Goal: Find specific page/section: Find specific page/section

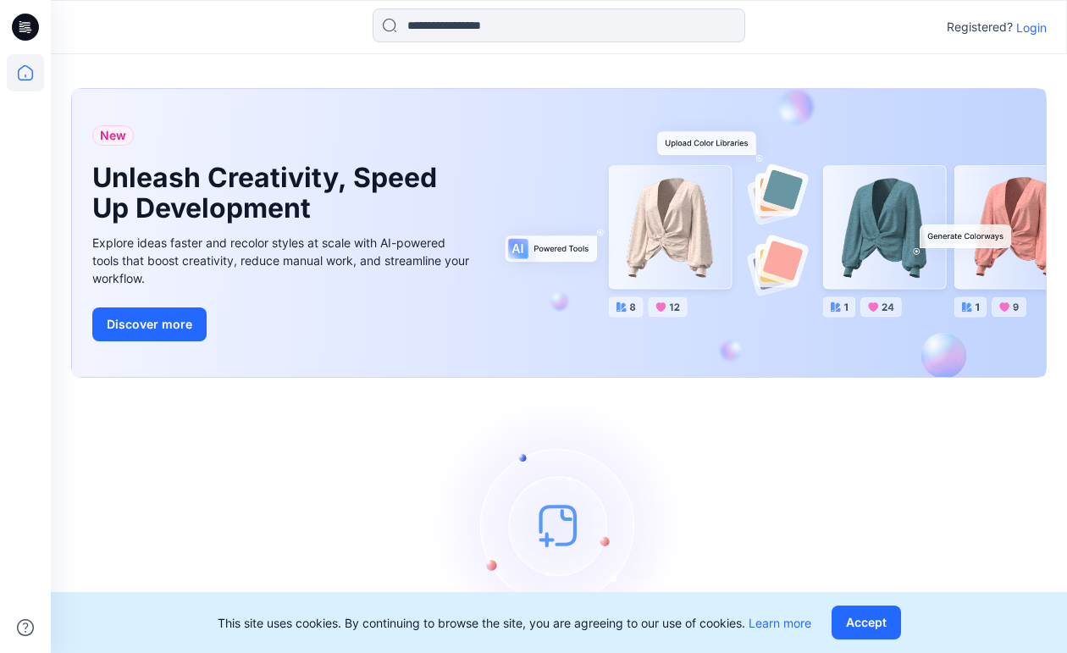
click at [1026, 30] on p "Login" at bounding box center [1032, 28] width 30 height 18
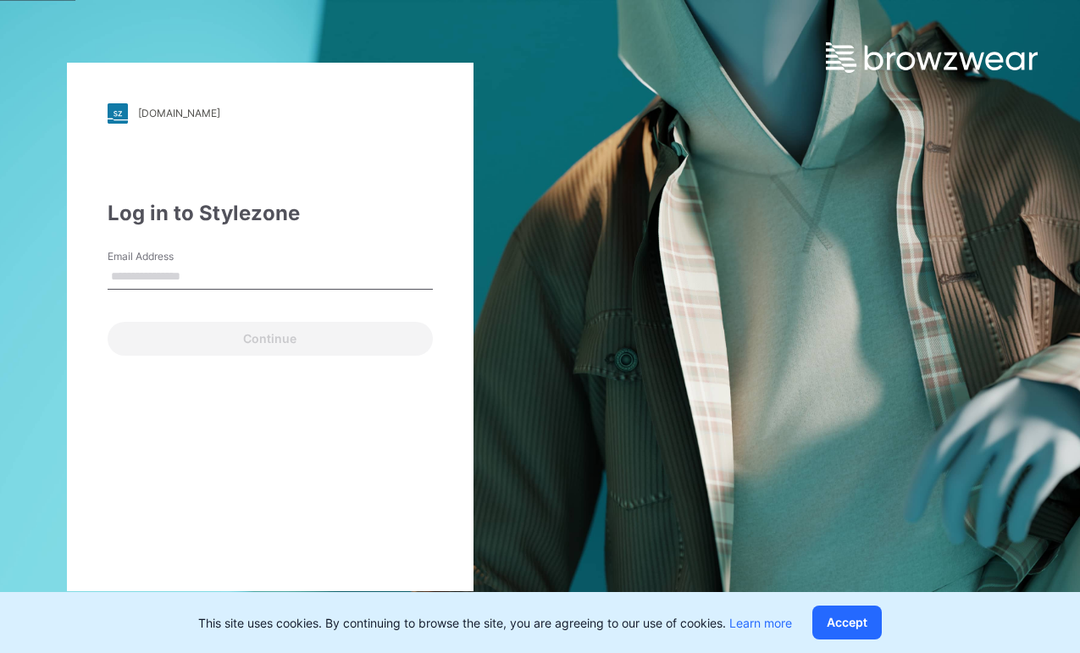
type input "**********"
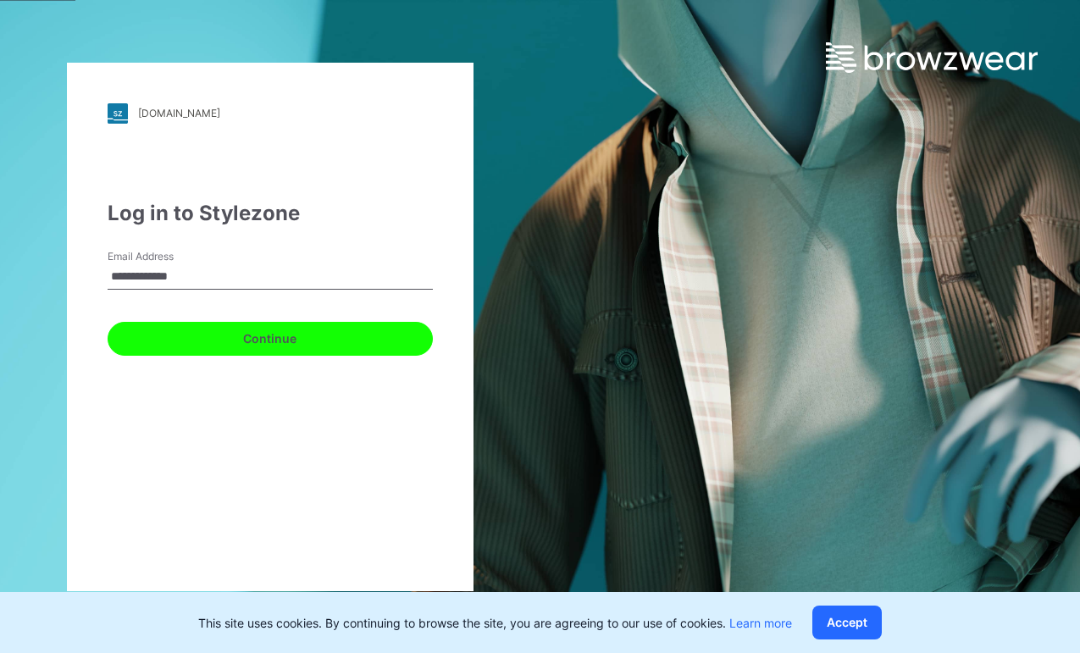
click at [308, 337] on button "Continue" at bounding box center [270, 339] width 325 height 34
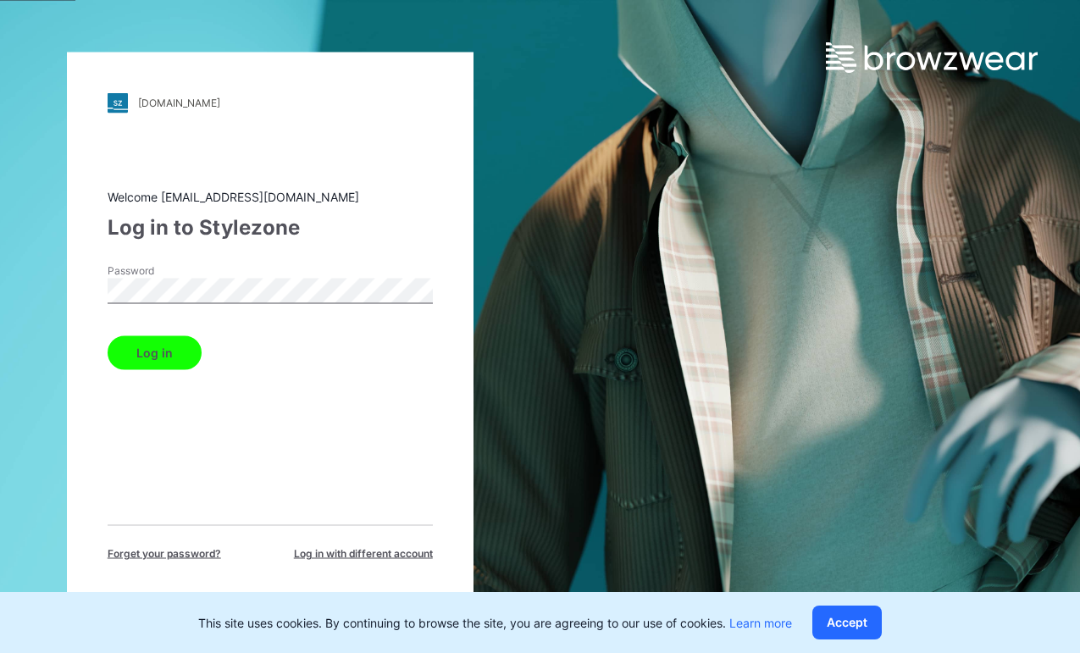
click at [108, 335] on button "Log in" at bounding box center [155, 352] width 94 height 34
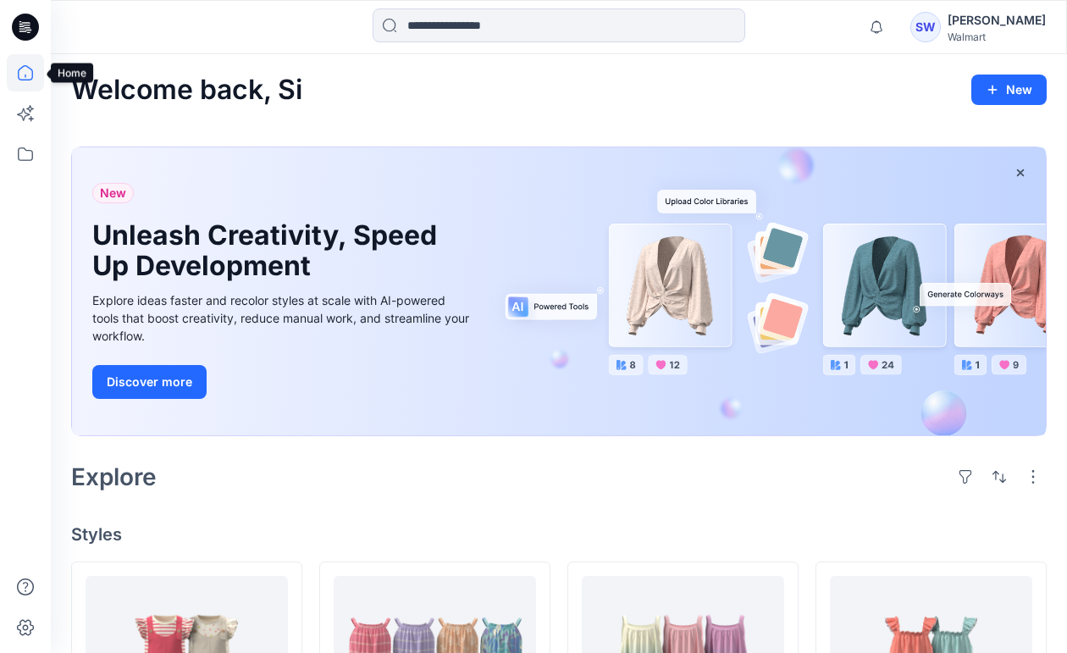
click at [27, 77] on icon at bounding box center [25, 72] width 37 height 37
click at [30, 157] on icon at bounding box center [25, 154] width 37 height 37
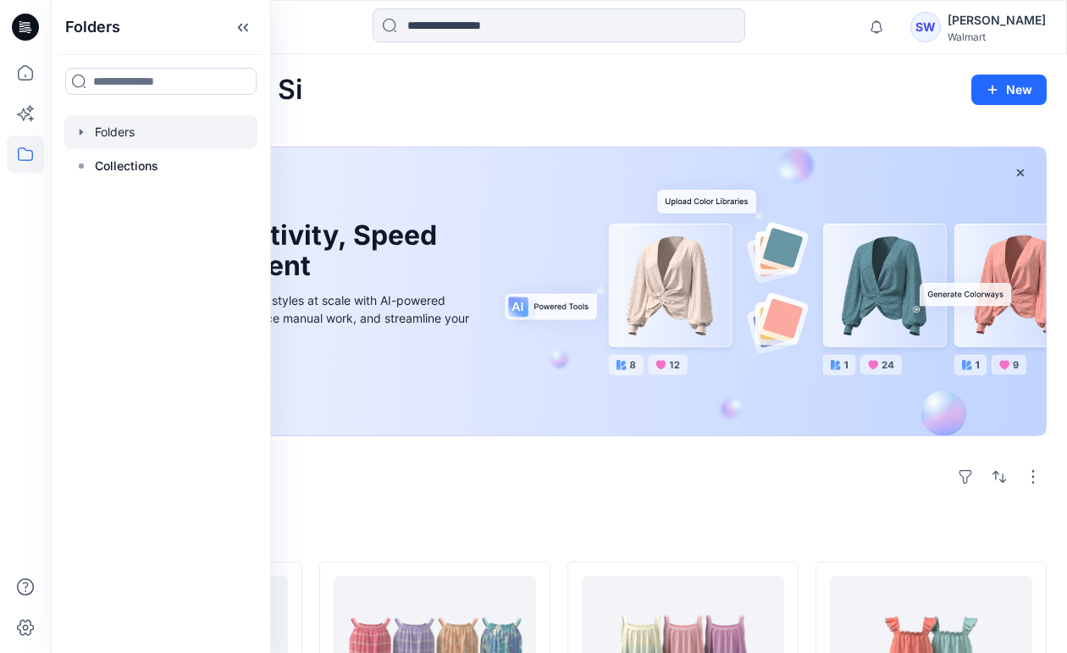
click at [79, 130] on icon "button" at bounding box center [82, 132] width 14 height 14
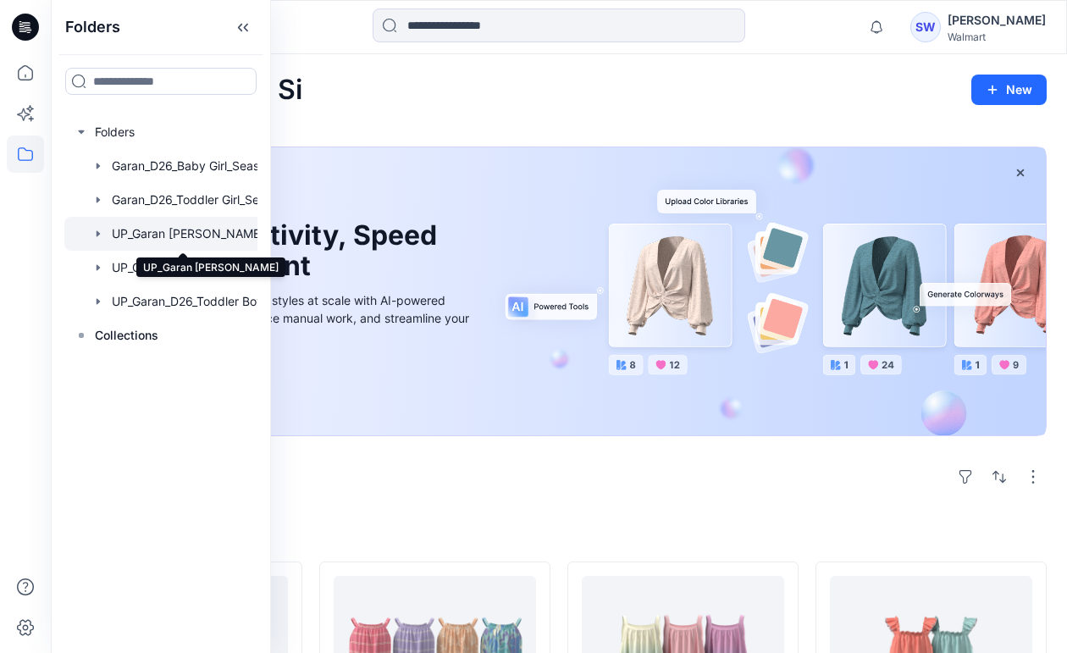
click at [160, 233] on div at bounding box center [182, 234] width 237 height 34
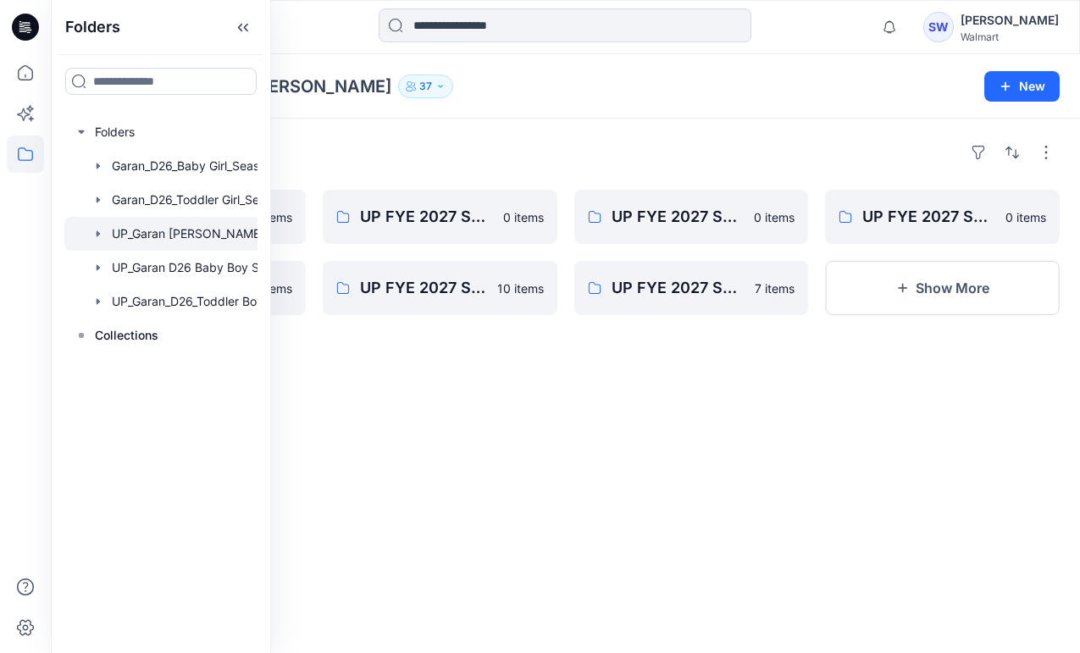
click at [618, 449] on div "Folders UP FYE 2027 S4 D33 Girls Littles 0 items UP FYE 2027 S1 D33 Girls Littl…" at bounding box center [565, 386] width 1029 height 535
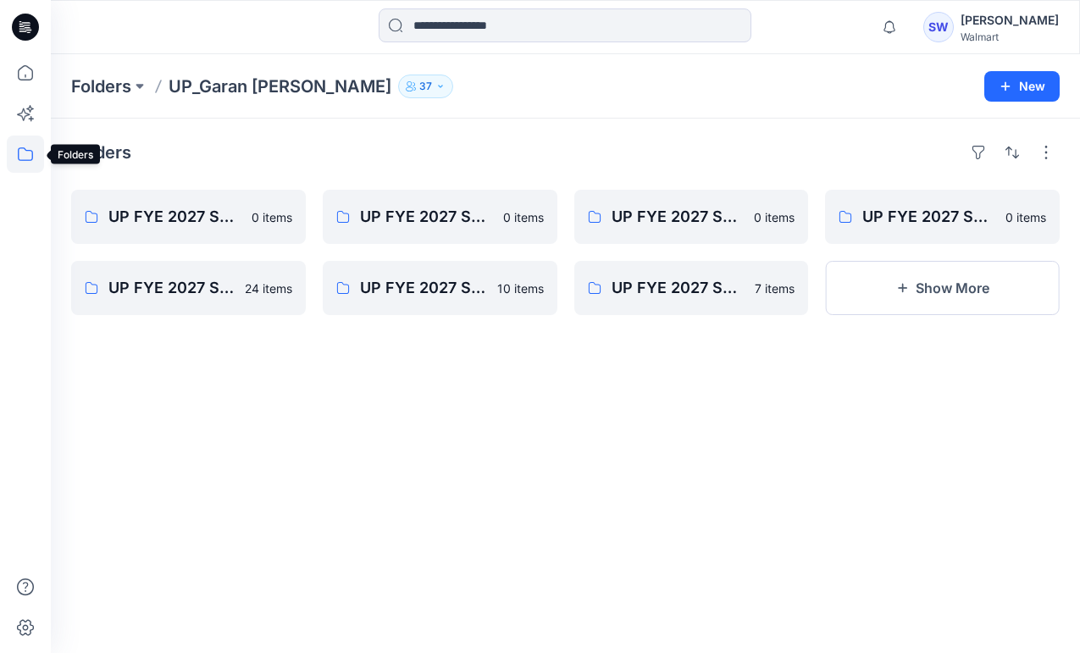
click at [26, 149] on icon at bounding box center [25, 154] width 37 height 37
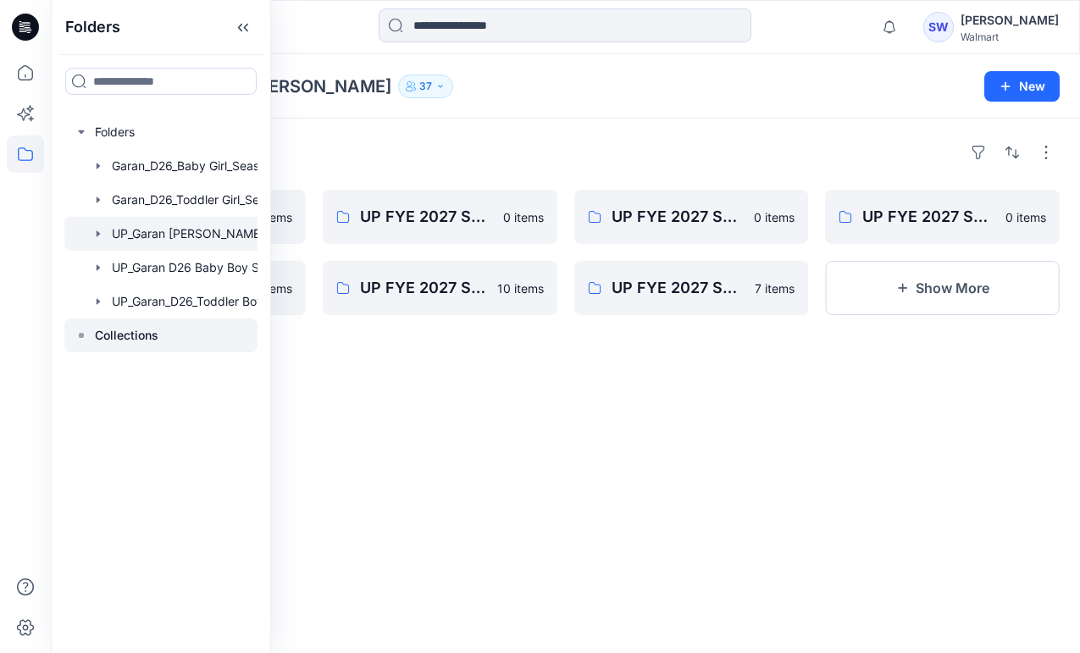
click at [72, 324] on div at bounding box center [160, 336] width 193 height 34
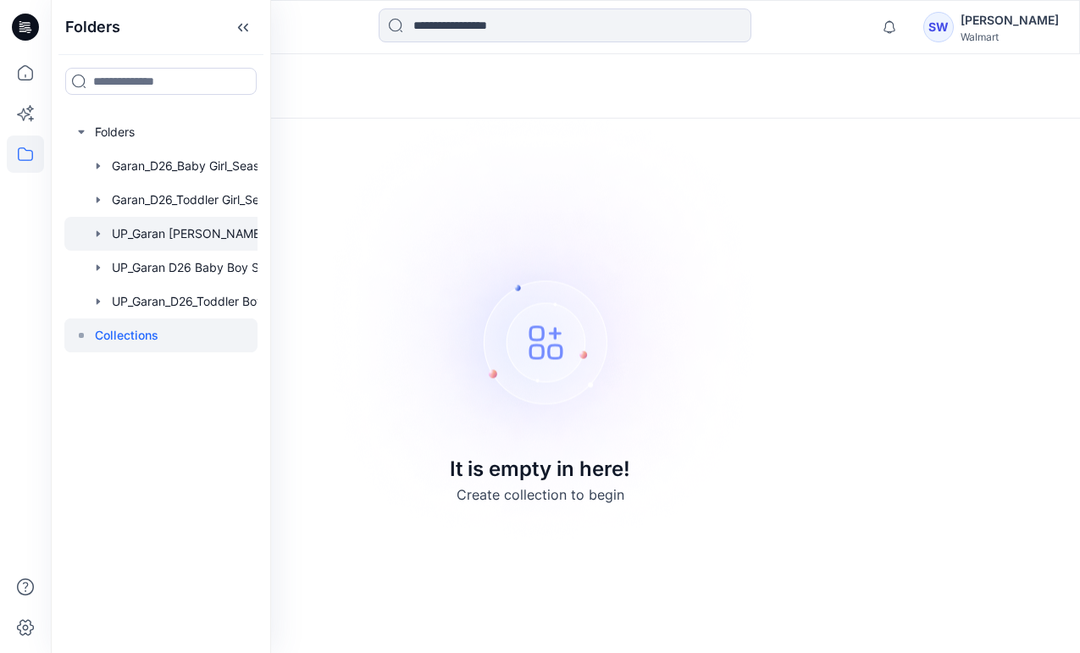
click at [141, 234] on div at bounding box center [182, 234] width 237 height 34
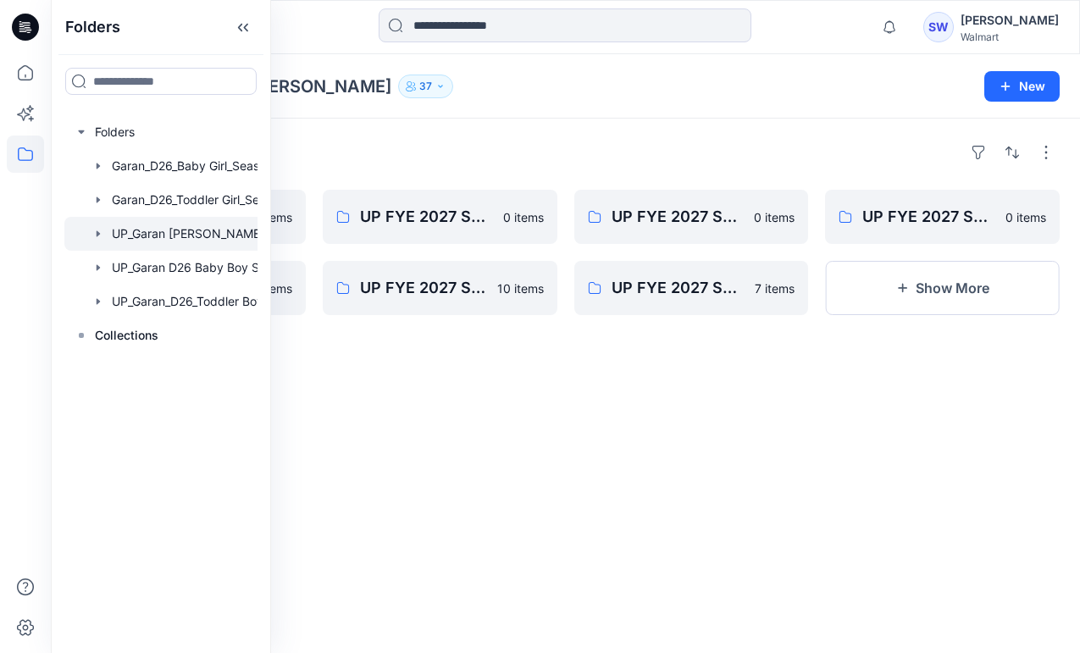
click at [670, 441] on div "Folders UP FYE 2027 S4 D33 Girls Littles 0 items UP FYE 2027 S1 D33 Girls Littl…" at bounding box center [565, 386] width 1029 height 535
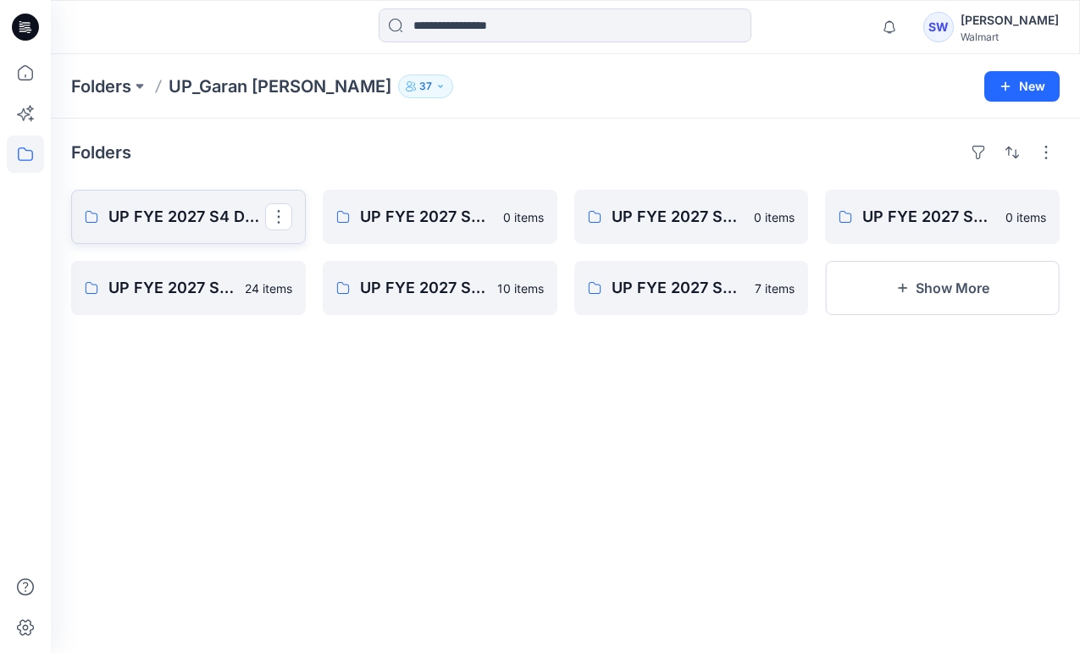
click at [233, 229] on link "UP FYE 2027 S4 D33 Girls Littles" at bounding box center [188, 217] width 235 height 54
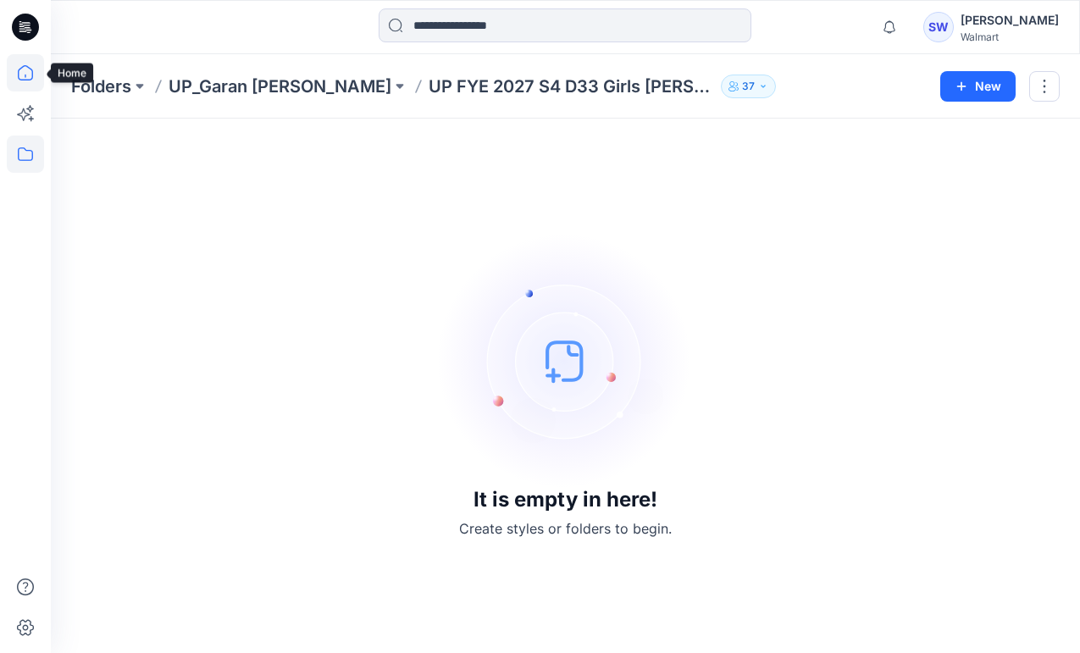
click at [25, 68] on icon at bounding box center [25, 72] width 37 height 37
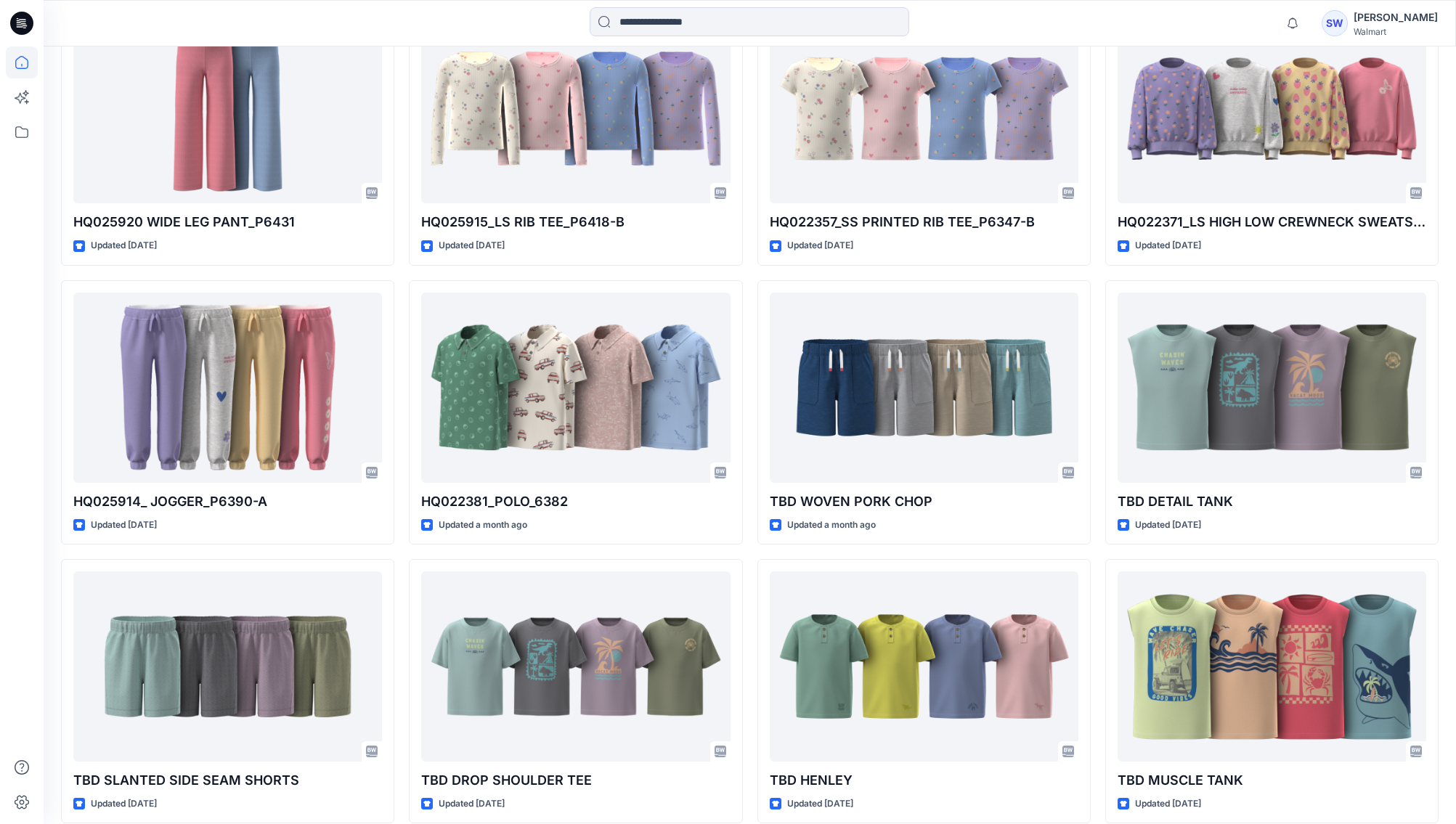
scroll to position [3585, 0]
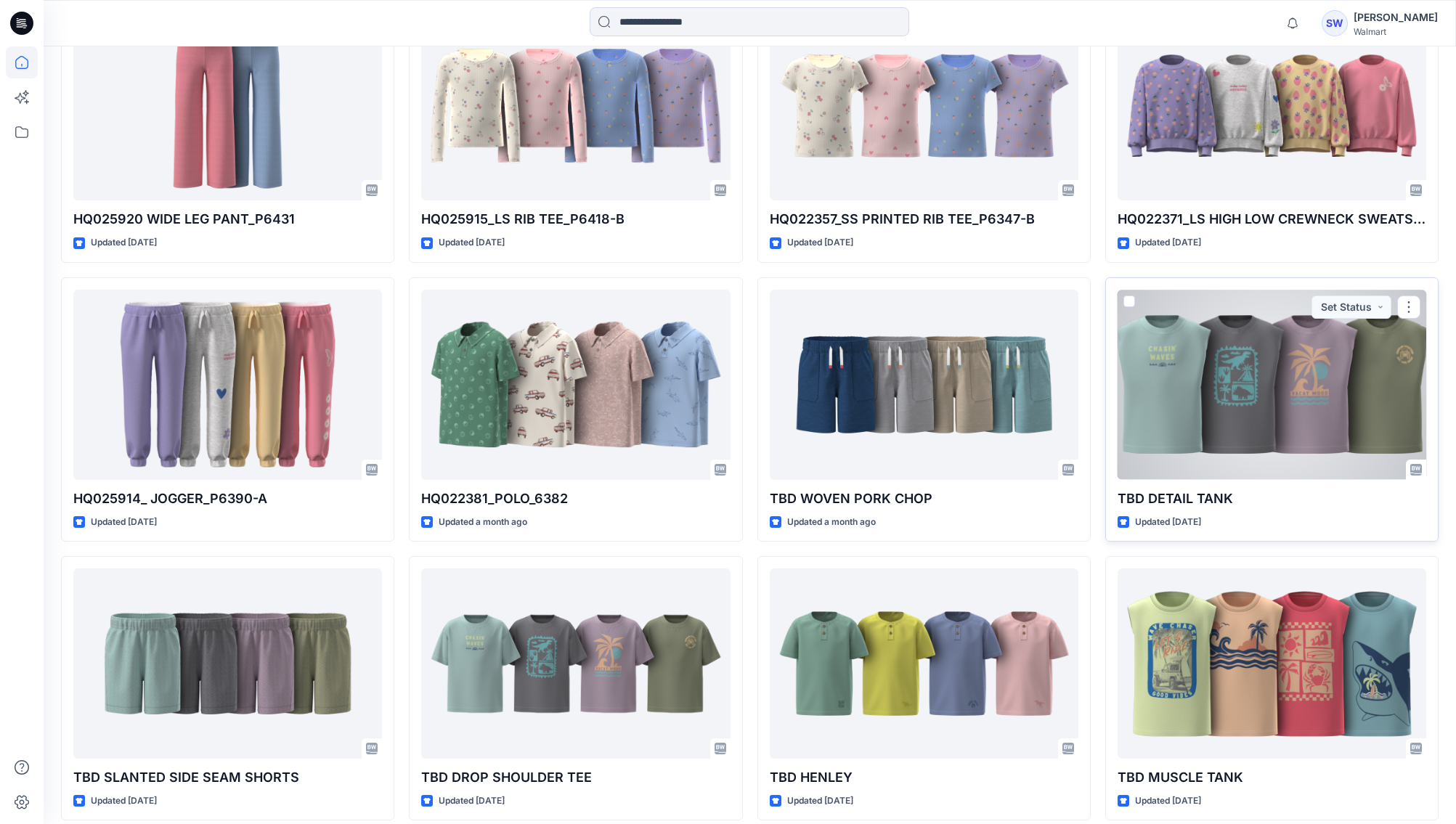
click at [914, 421] on div at bounding box center [1272, 385] width 309 height 190
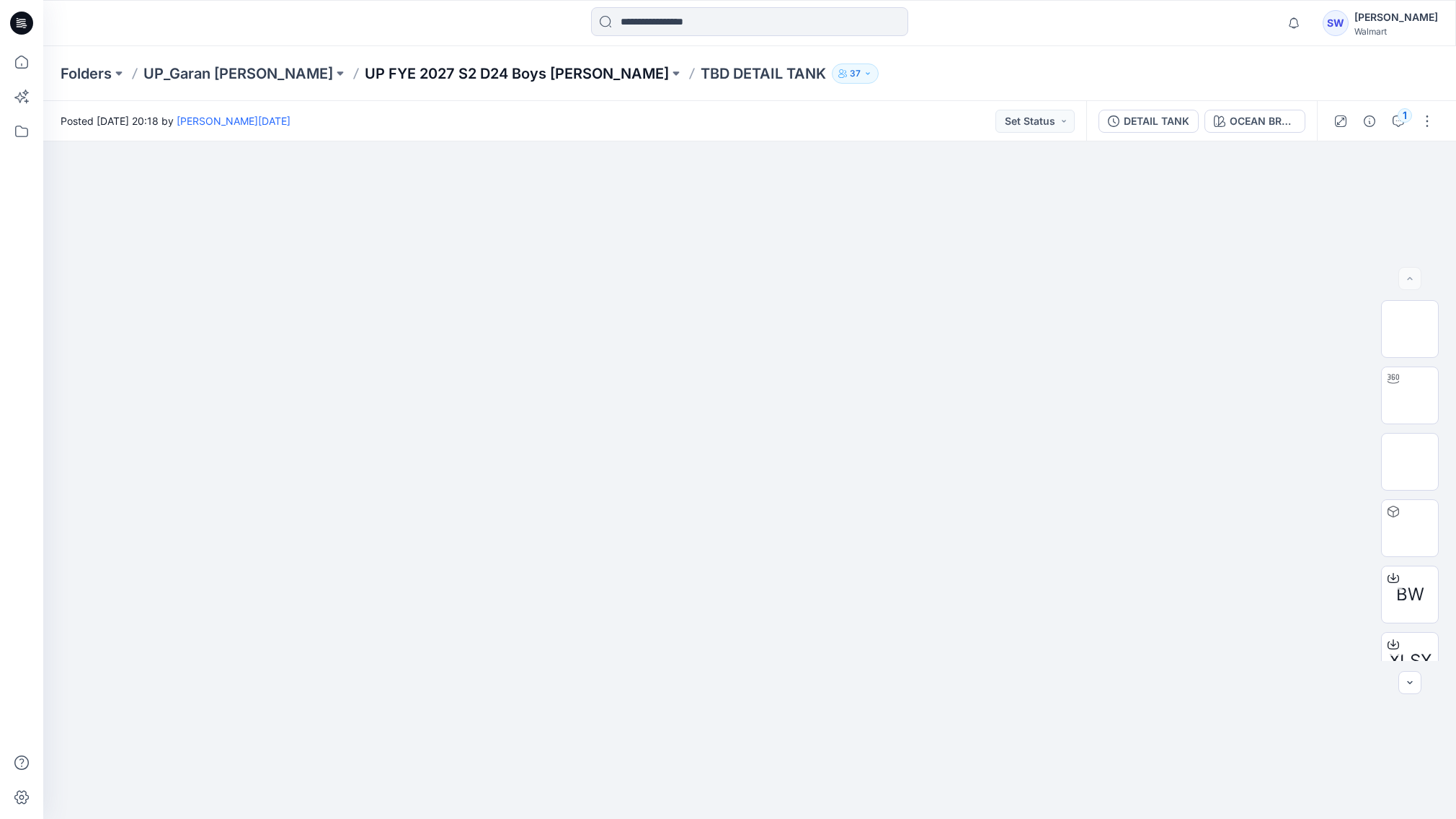
click at [428, 72] on p "UP FYE 2027 S2 D24 Boys [PERSON_NAME]" at bounding box center [517, 74] width 305 height 20
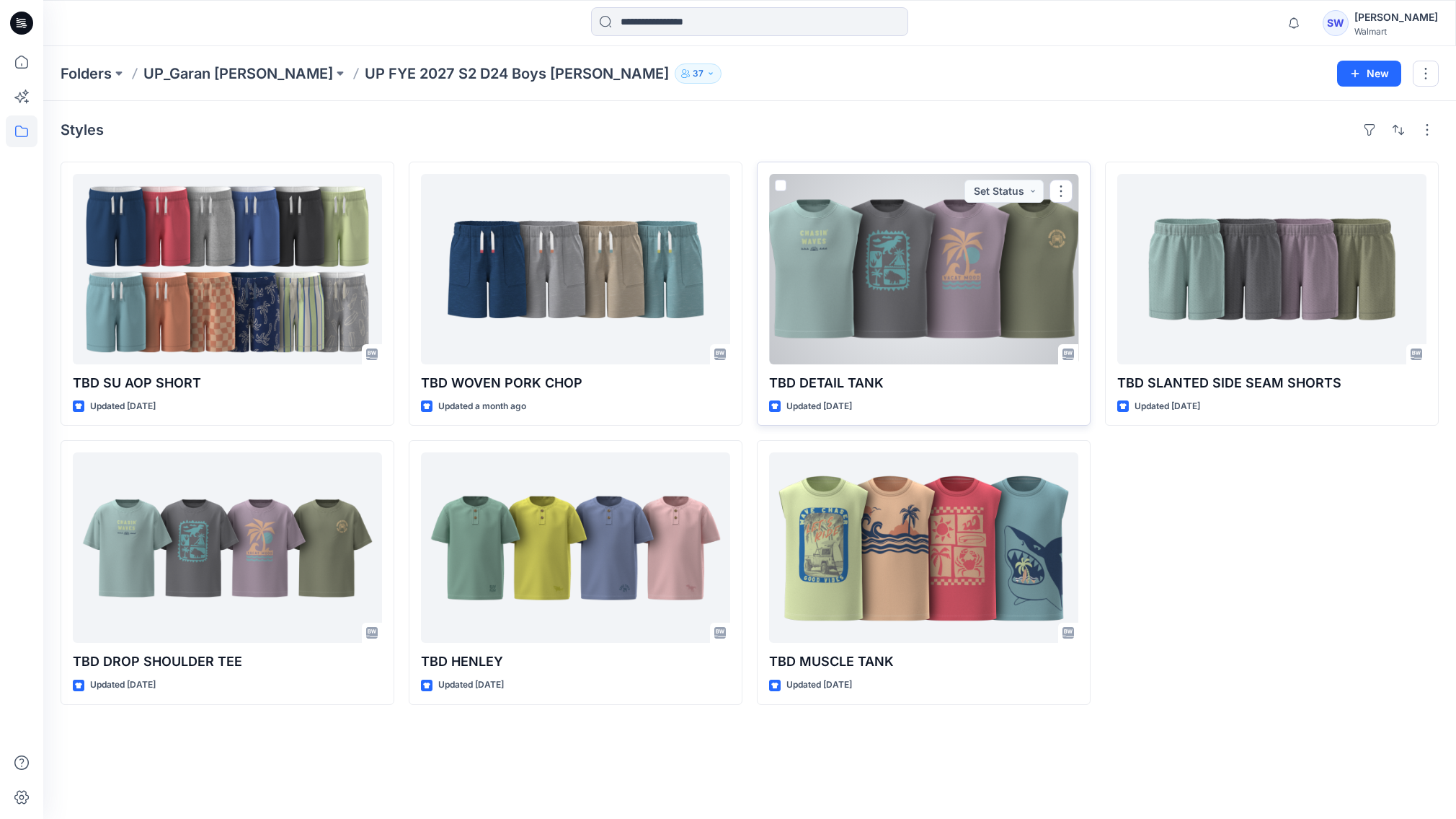
click at [939, 248] on div at bounding box center [923, 269] width 309 height 191
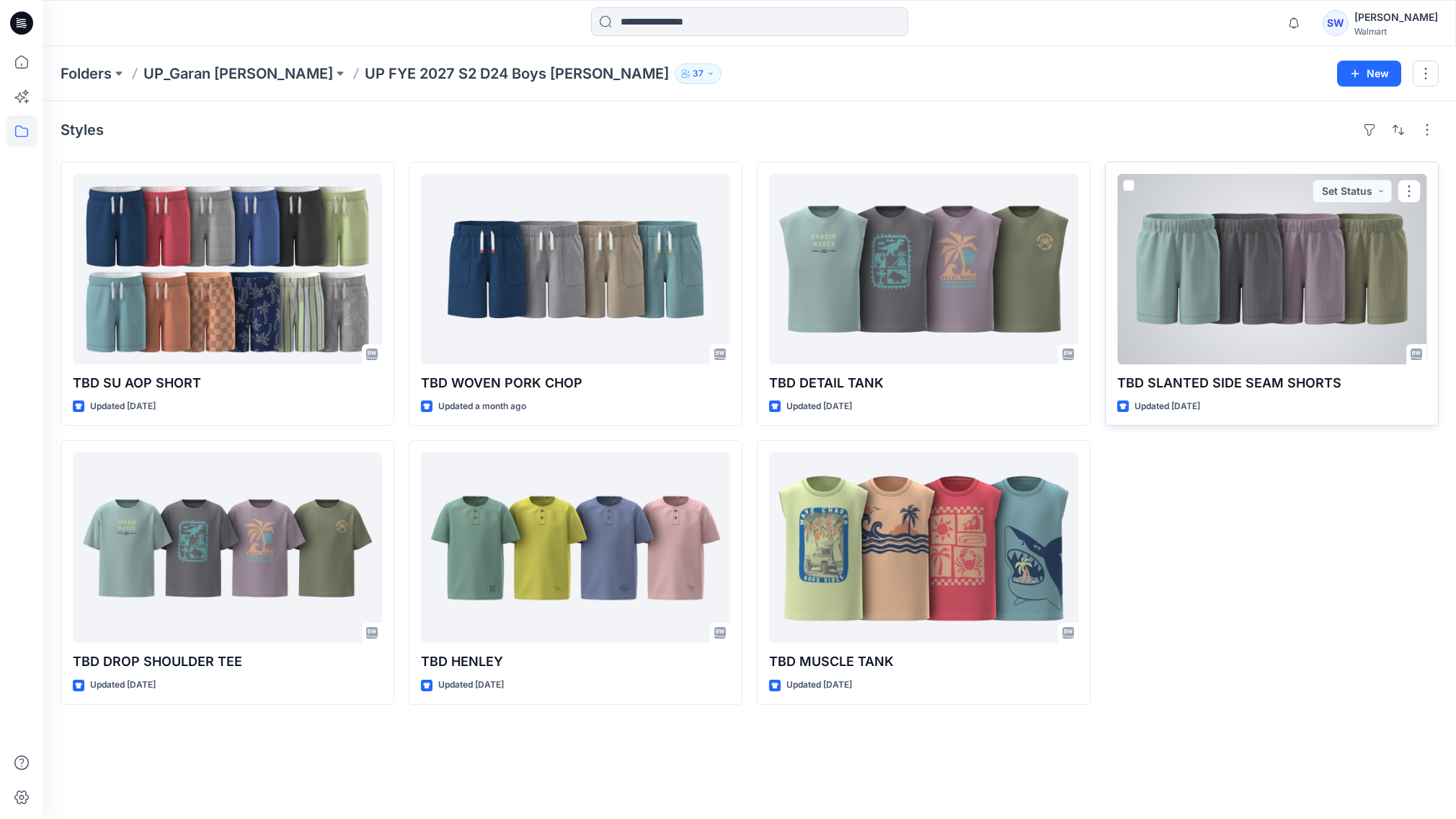
click at [1252, 297] on div at bounding box center [1271, 269] width 309 height 191
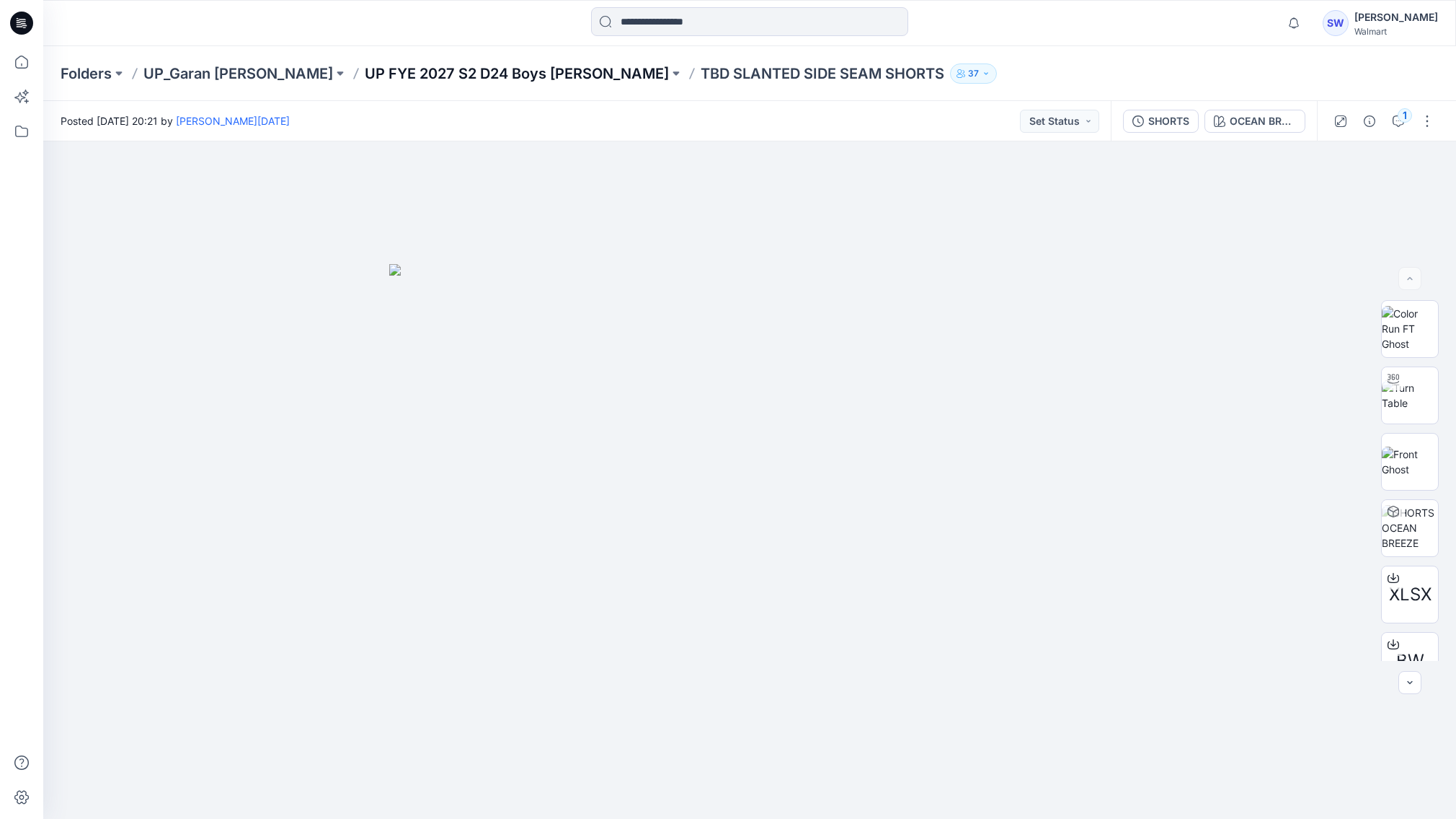
click at [439, 77] on p "UP FYE 2027 S2 D24 Boys [PERSON_NAME]" at bounding box center [517, 74] width 305 height 20
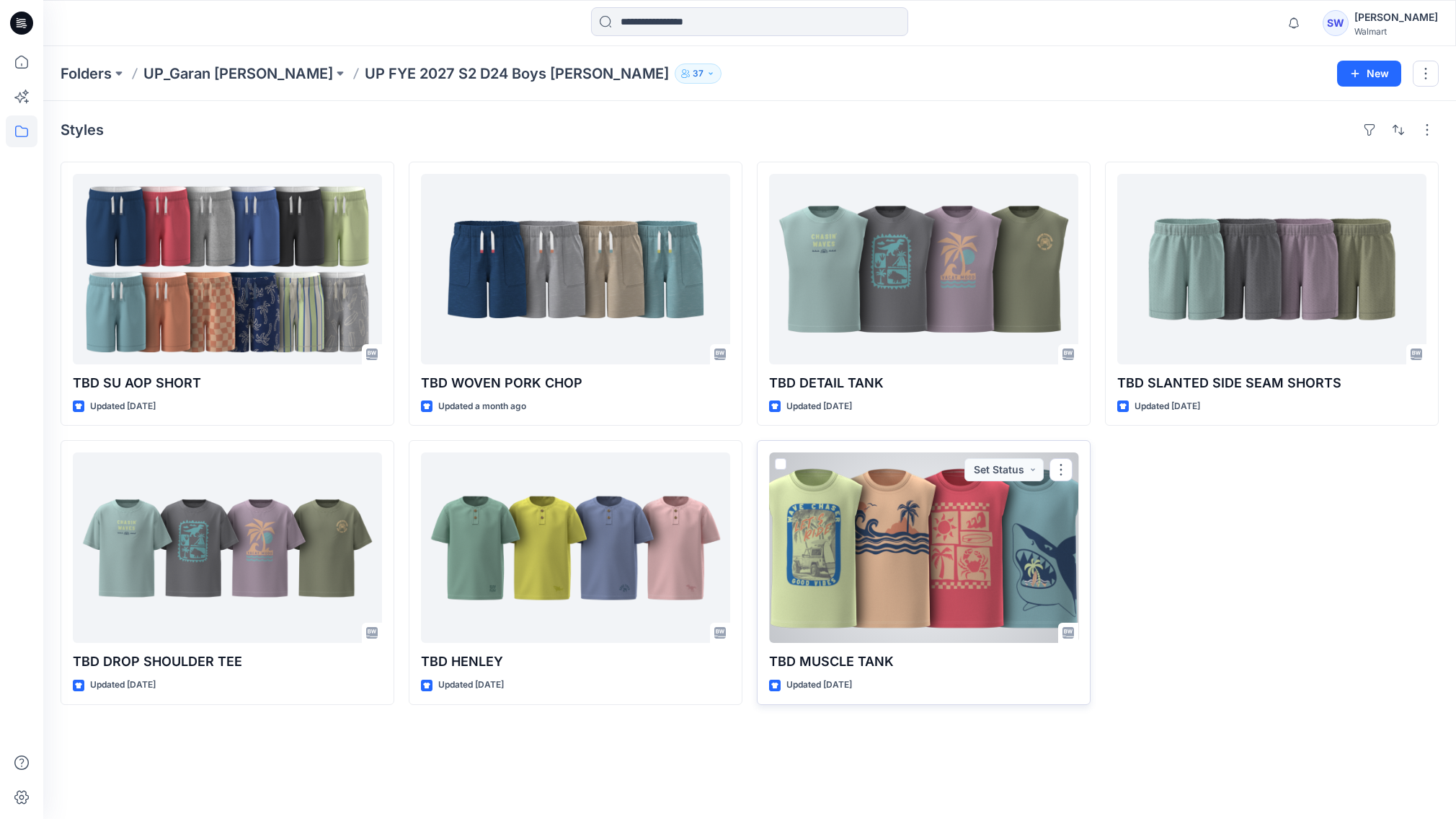
click at [918, 536] on div at bounding box center [923, 547] width 309 height 191
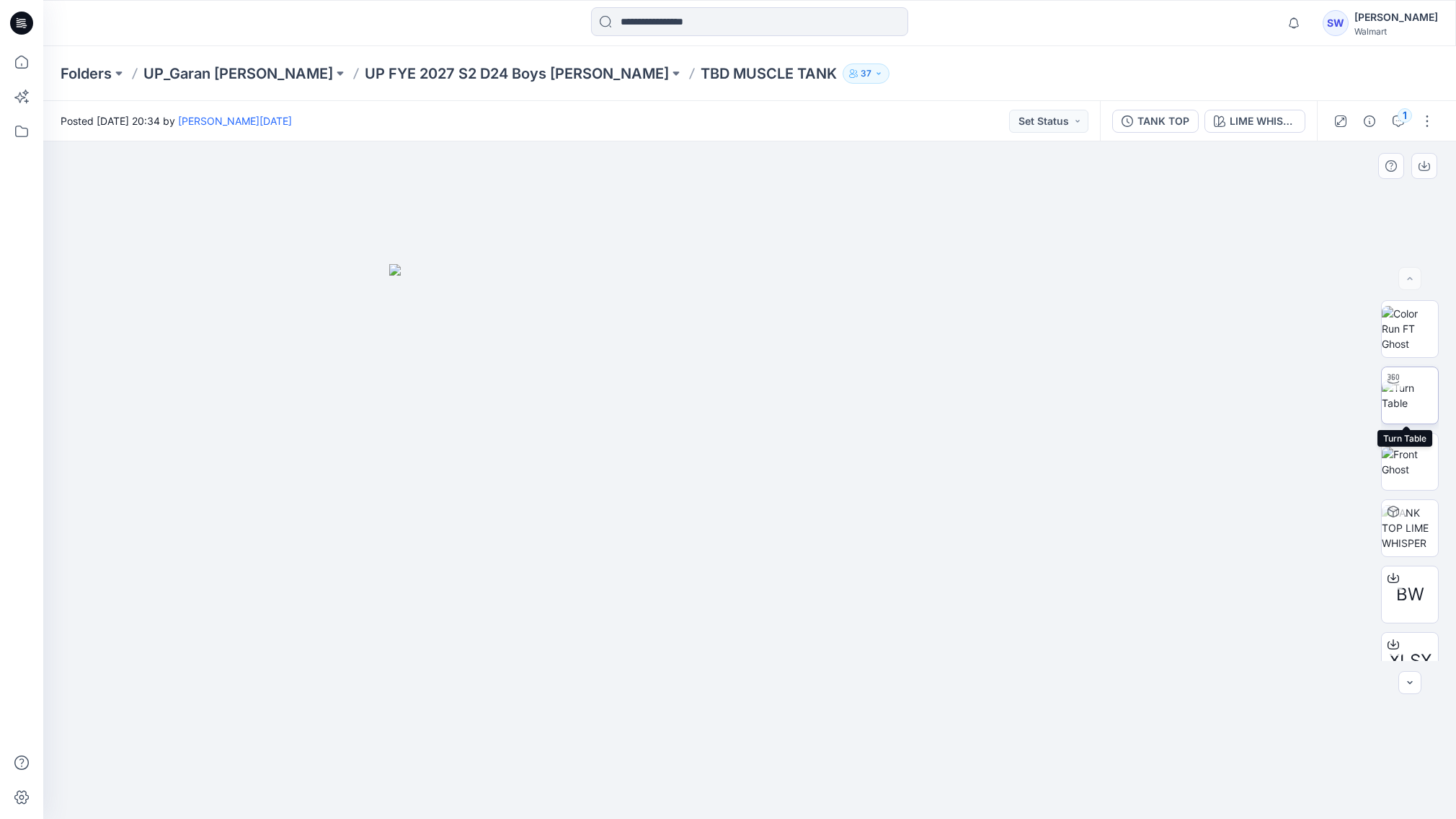
click at [1415, 393] on img at bounding box center [1410, 395] width 56 height 31
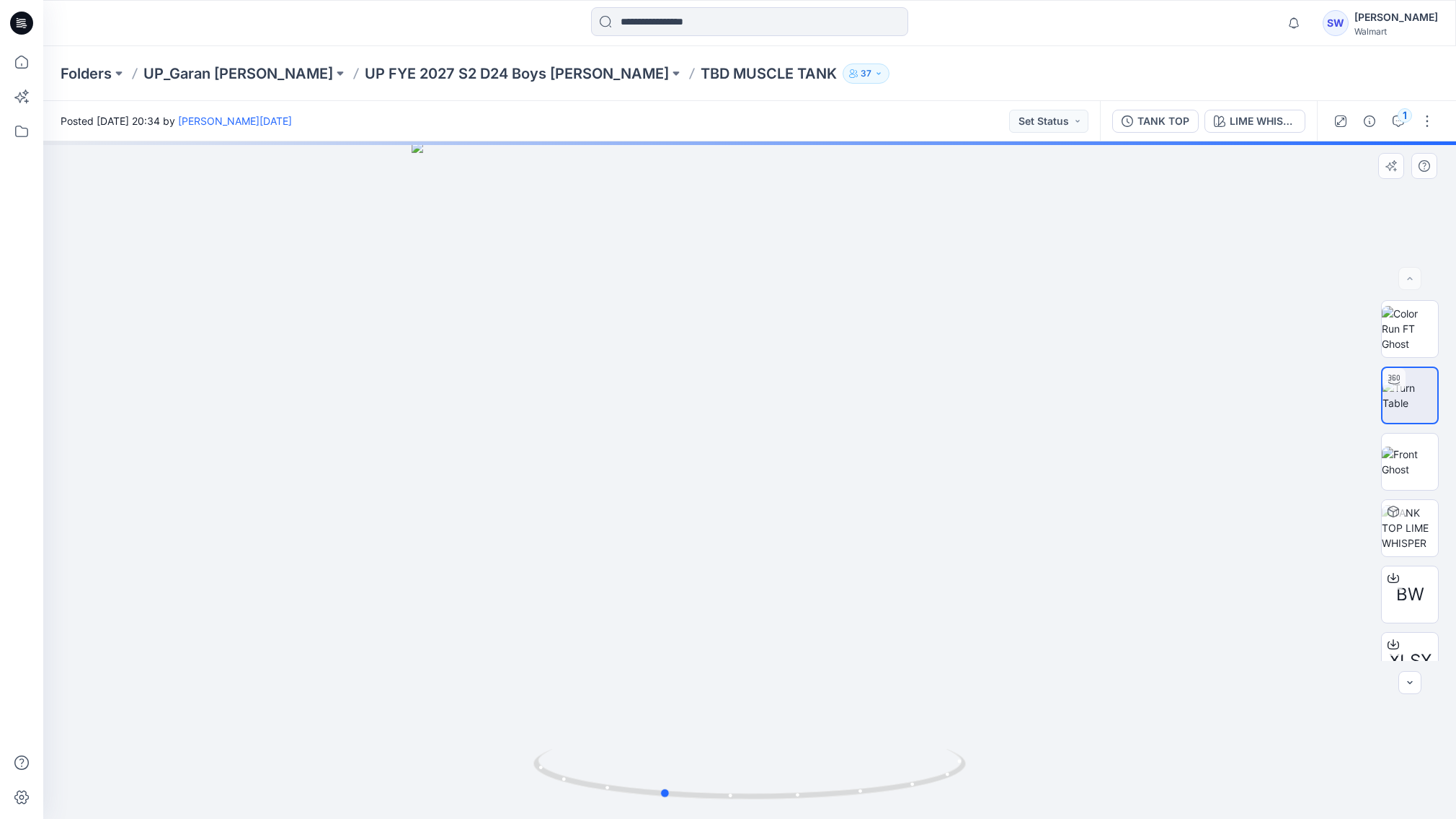
drag, startPoint x: 908, startPoint y: 460, endPoint x: 820, endPoint y: 380, distance: 118.9
click at [820, 380] on div at bounding box center [750, 480] width 1413 height 678
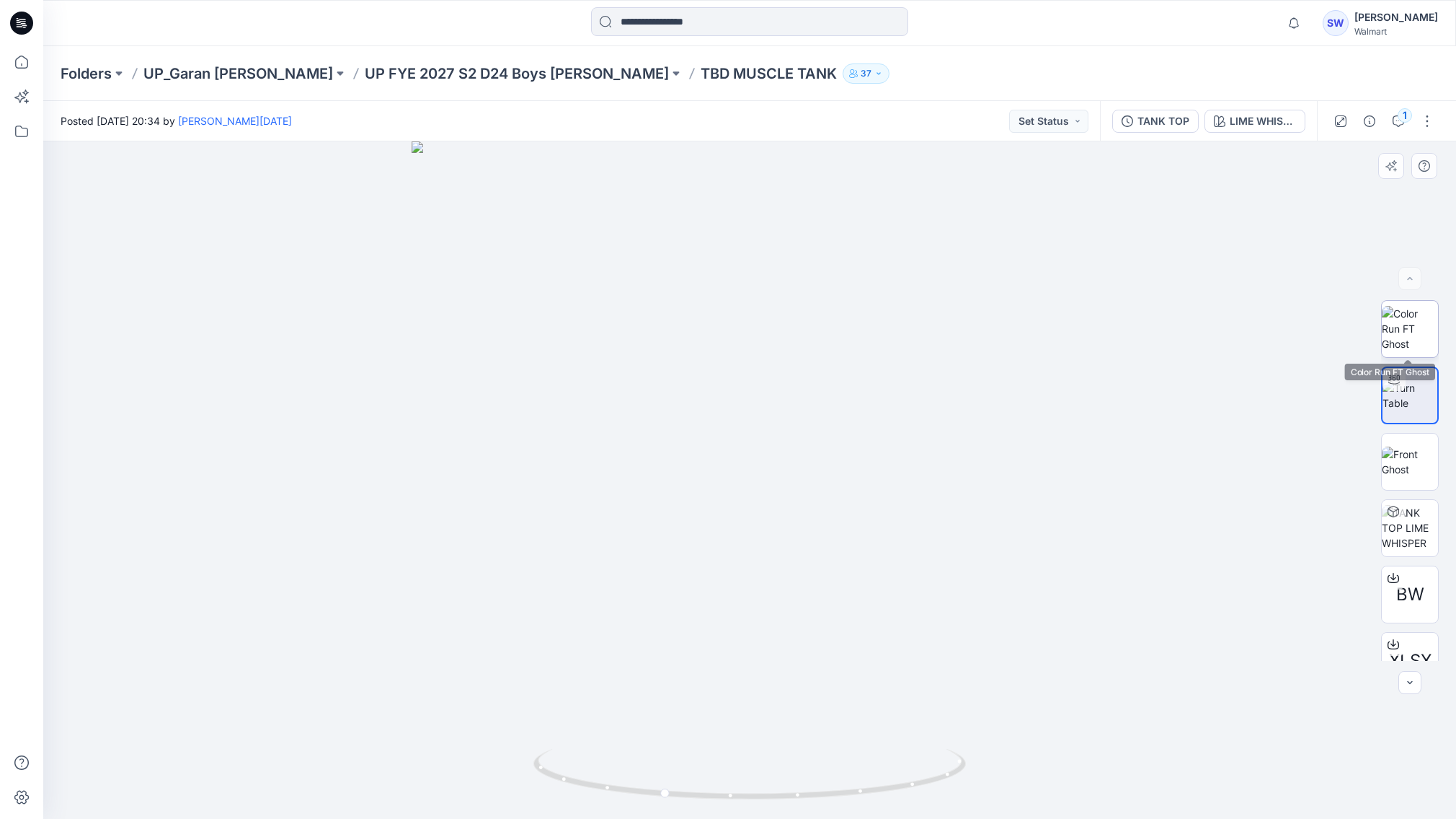
click at [1402, 343] on img at bounding box center [1410, 328] width 56 height 45
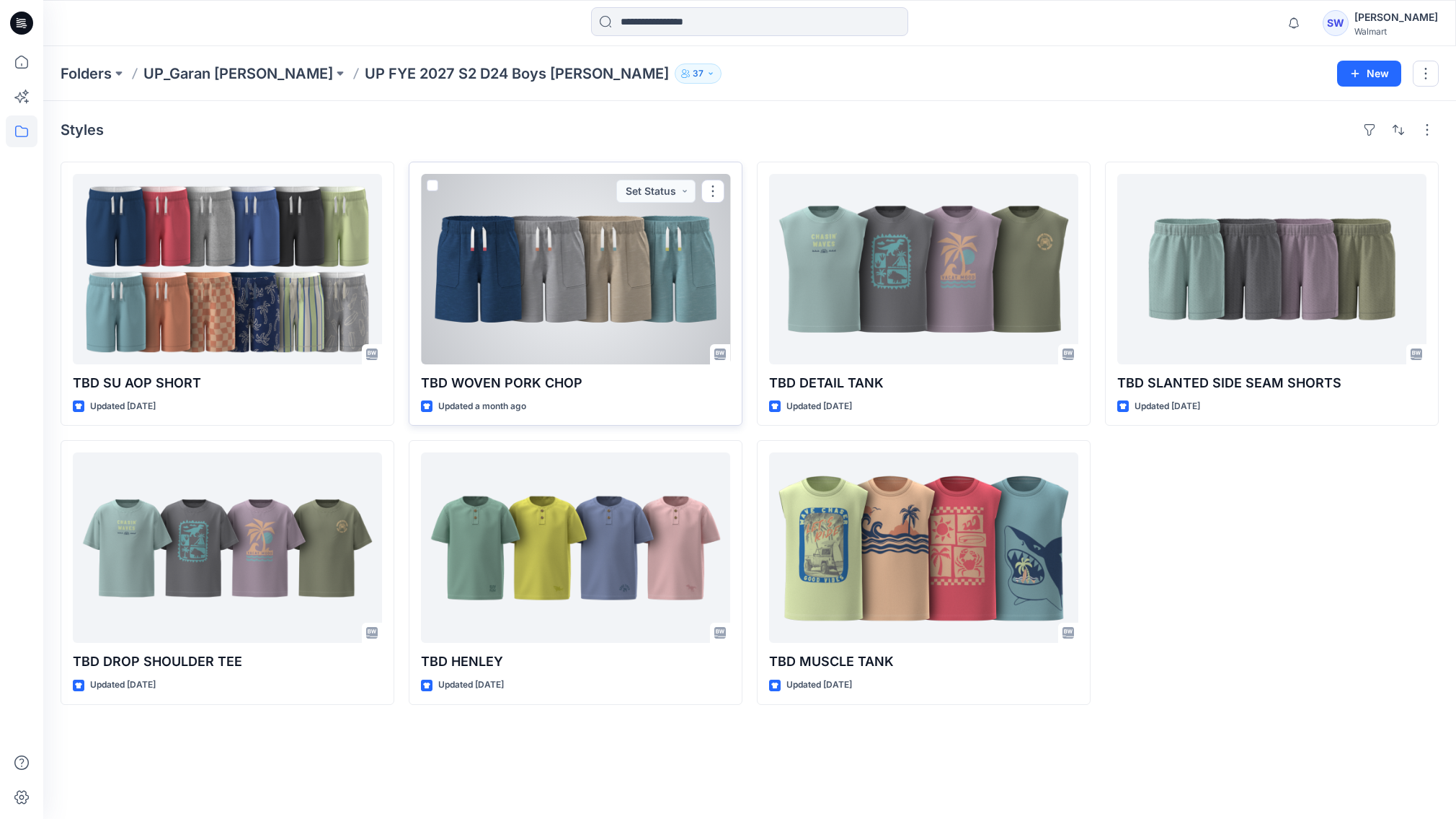
click at [604, 284] on div at bounding box center [575, 269] width 309 height 191
click at [534, 282] on div at bounding box center [575, 269] width 309 height 191
